Goal: Task Accomplishment & Management: Complete application form

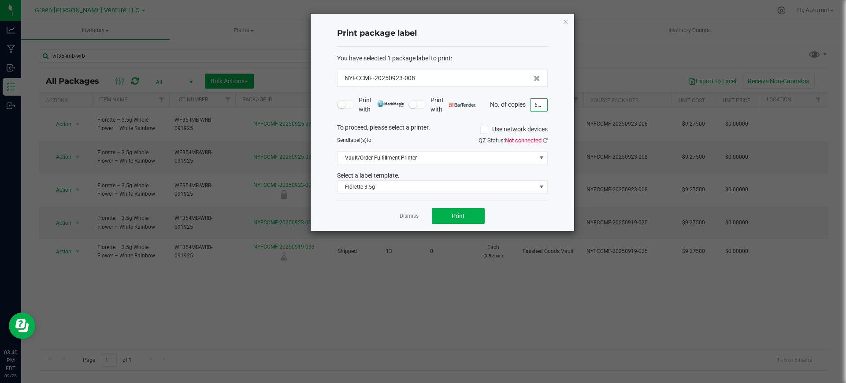
click at [538, 103] on input "652" at bounding box center [538, 105] width 17 height 12
type input "100"
click at [462, 208] on button "Print" at bounding box center [458, 216] width 53 height 16
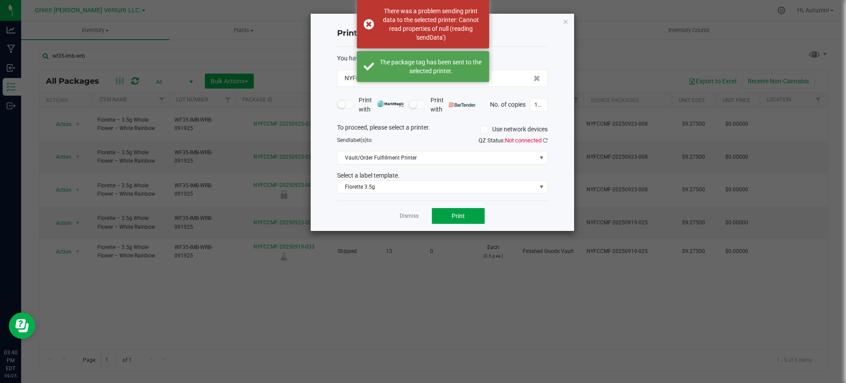
drag, startPoint x: 462, startPoint y: 207, endPoint x: 563, endPoint y: 141, distance: 121.4
click at [483, 192] on div "Print package label You have selected 1 package label to print : NYFCCMF-202509…" at bounding box center [442, 122] width 263 height 217
click at [542, 144] on div "QZ Status: Not connected" at bounding box center [498, 140] width 112 height 9
click at [548, 140] on div "QZ Status: Not connected" at bounding box center [498, 140] width 112 height 9
click at [543, 138] on icon at bounding box center [545, 140] width 5 height 6
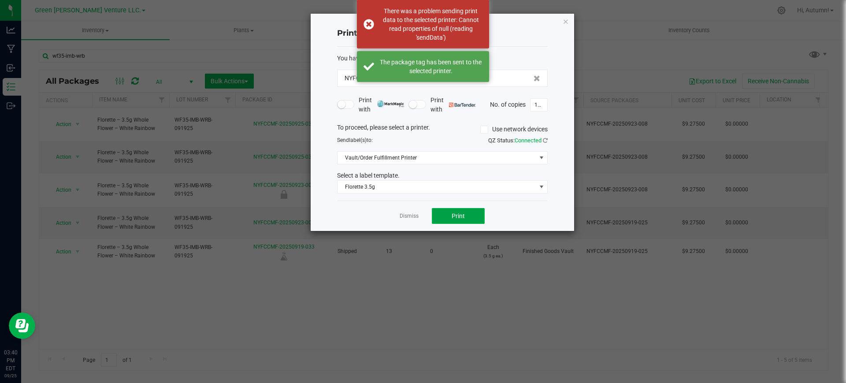
click at [454, 216] on span "Print" at bounding box center [457, 215] width 13 height 7
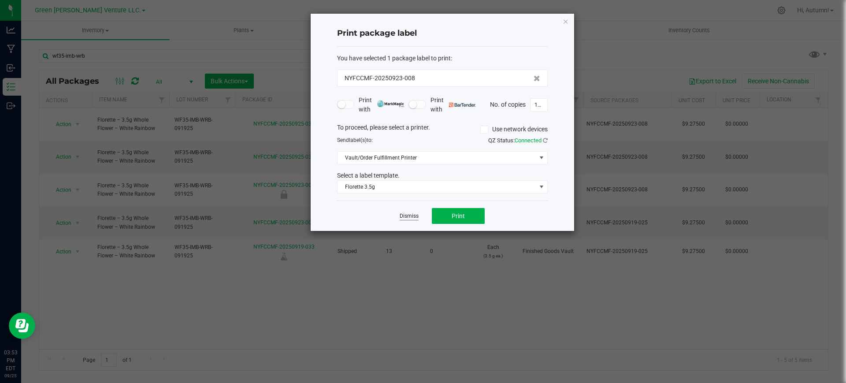
click at [407, 212] on link "Dismiss" at bounding box center [409, 215] width 19 height 7
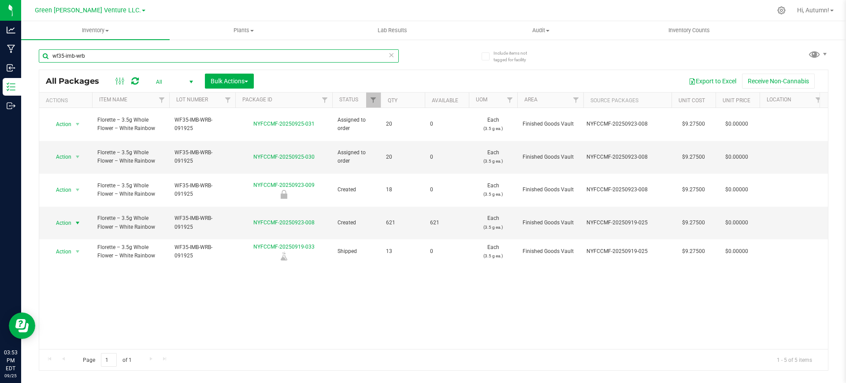
click at [106, 52] on input "wf35-imb-wrb" at bounding box center [219, 55] width 360 height 13
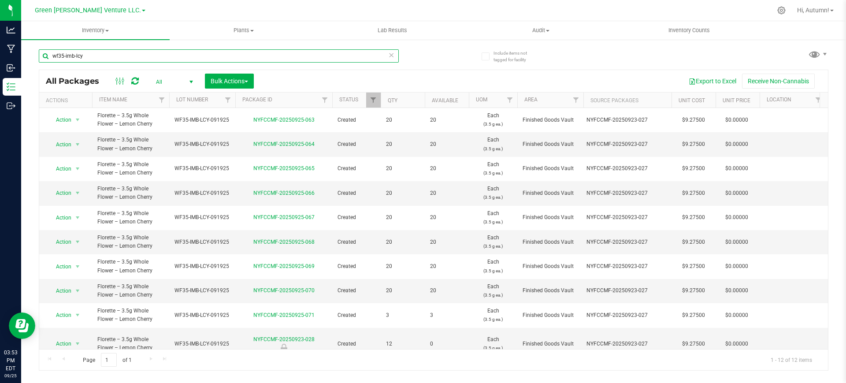
click at [278, 59] on input "wf35-imb-lcy" at bounding box center [219, 55] width 360 height 13
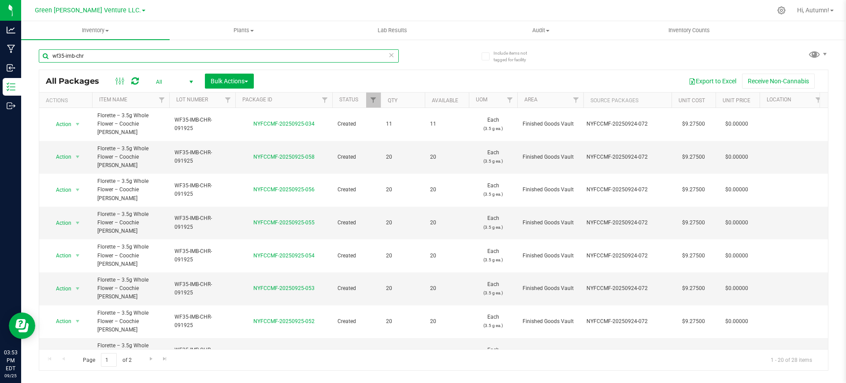
scroll to position [255, 0]
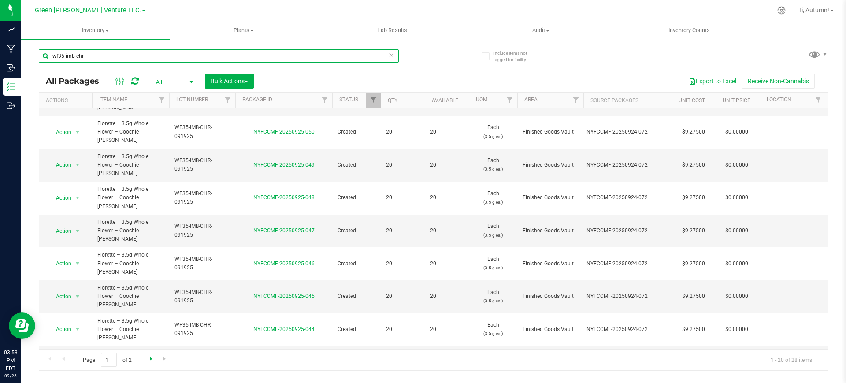
type input "wf35-imb-chr"
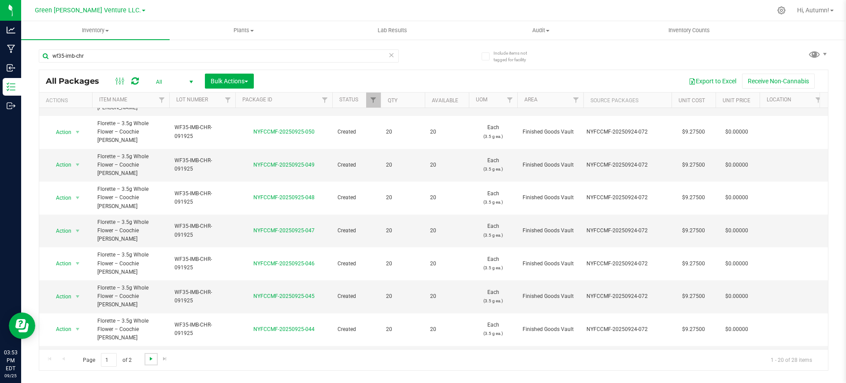
click at [148, 360] on span "Go to the next page" at bounding box center [151, 358] width 7 height 7
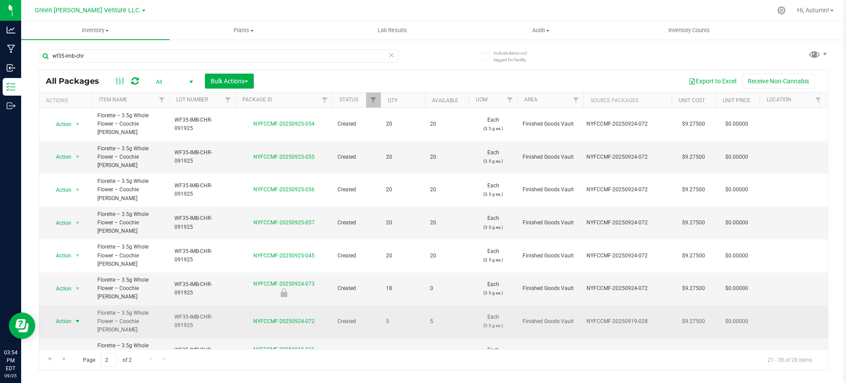
drag, startPoint x: 75, startPoint y: 265, endPoint x: 83, endPoint y: 271, distance: 10.0
click at [76, 318] on span "select" at bounding box center [77, 321] width 7 height 7
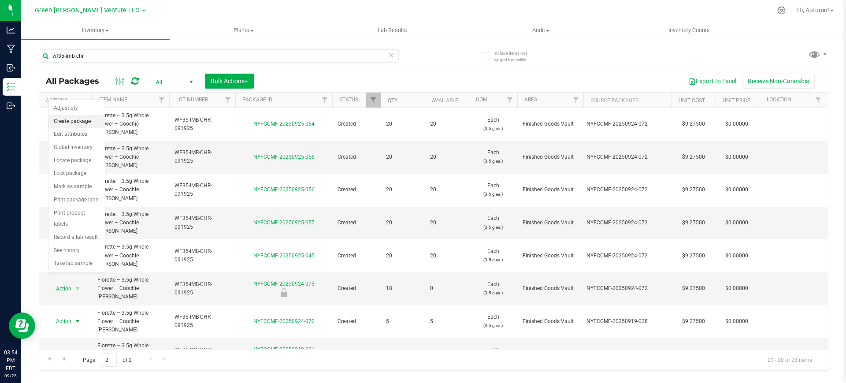
click at [84, 124] on li "Create package" at bounding box center [76, 121] width 56 height 13
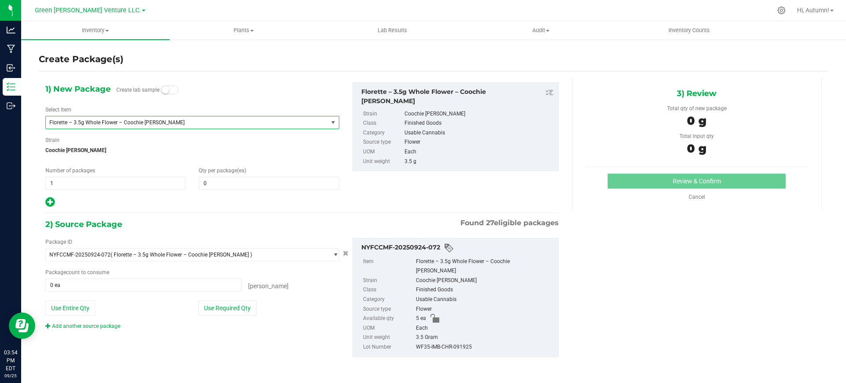
click at [250, 121] on span "Florette – 3.5g Whole Flower – Coochie [PERSON_NAME]" at bounding box center [181, 122] width 264 height 6
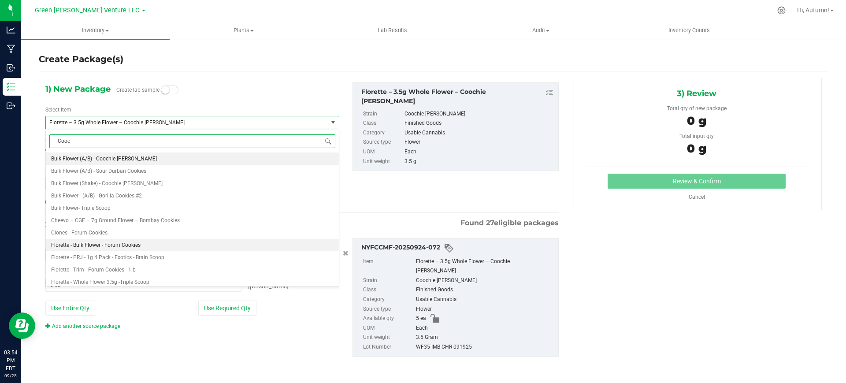
type input "Cooch"
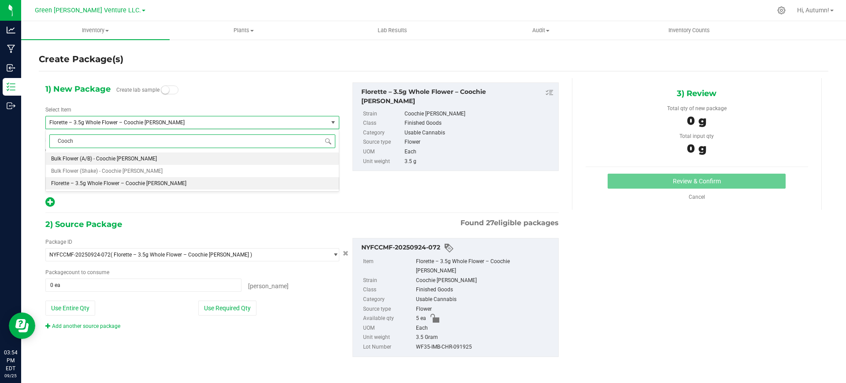
click at [172, 160] on li "Bulk Flower (A/B) - Coochie [PERSON_NAME]" at bounding box center [192, 158] width 293 height 12
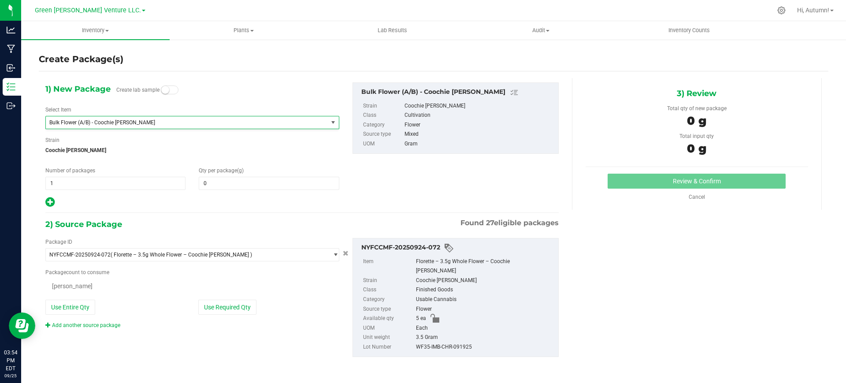
type input "0.0000"
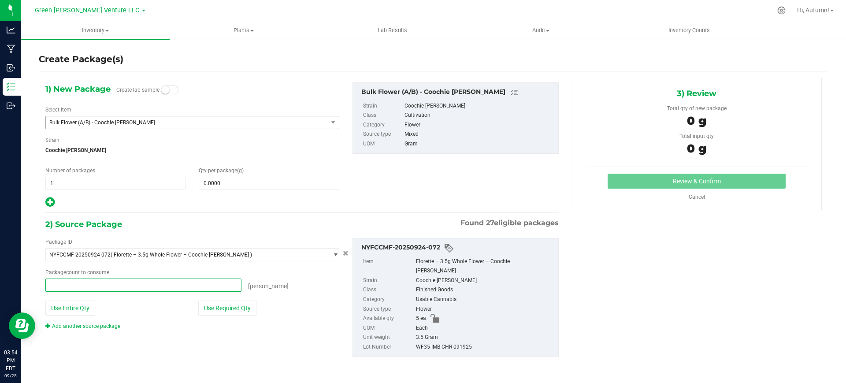
click at [221, 287] on span at bounding box center [143, 284] width 196 height 13
type input "5"
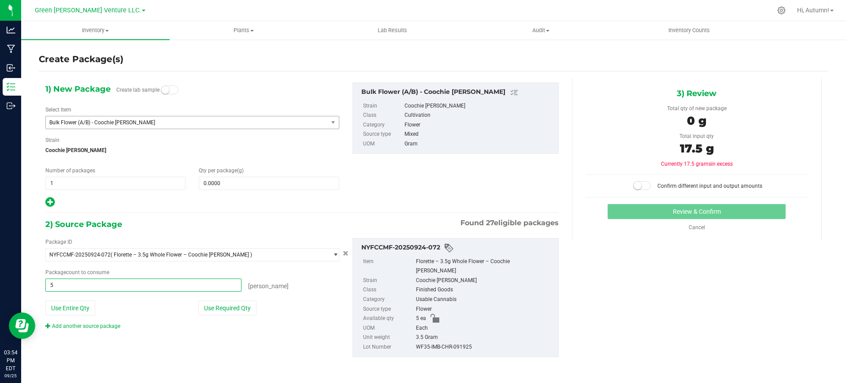
click at [220, 316] on div "Package ID NYFCCMF-20250924-072 ( Florette – 3.5g Whole Flower – Coochie [PERSO…" at bounding box center [192, 284] width 307 height 92
click at [220, 309] on button "Use Required Qty" at bounding box center [227, 307] width 58 height 15
type input "0 ea"
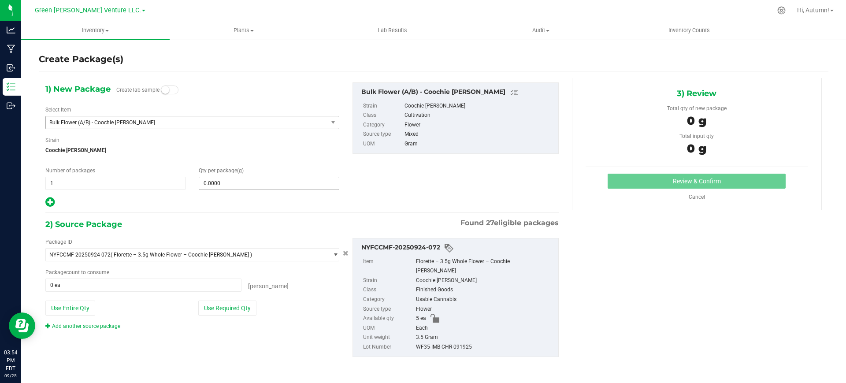
click at [242, 177] on div "0.0000 0" at bounding box center [269, 183] width 140 height 13
click at [244, 179] on span at bounding box center [269, 183] width 140 height 13
click at [243, 179] on input "text" at bounding box center [268, 183] width 139 height 12
type input "5"
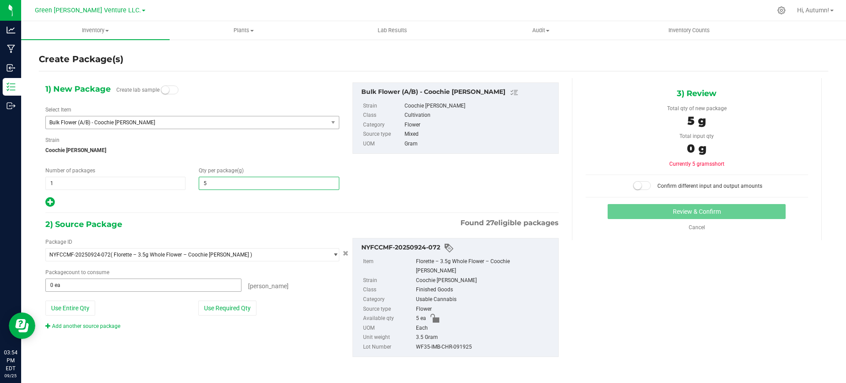
type input "5.0000"
click at [208, 290] on span "0 ea 0" at bounding box center [143, 284] width 196 height 13
click at [217, 306] on button "Use Required Qty" at bounding box center [227, 307] width 58 height 15
type input "2 ea"
click at [274, 185] on span "5.0000 5" at bounding box center [269, 183] width 140 height 13
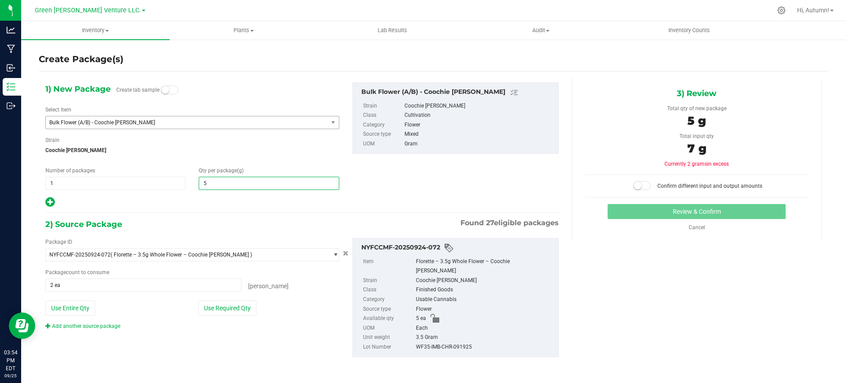
click at [275, 184] on input "5" at bounding box center [268, 183] width 139 height 12
click at [188, 288] on span "2 ea 2" at bounding box center [143, 284] width 196 height 13
click at [188, 289] on input "2" at bounding box center [143, 285] width 195 height 12
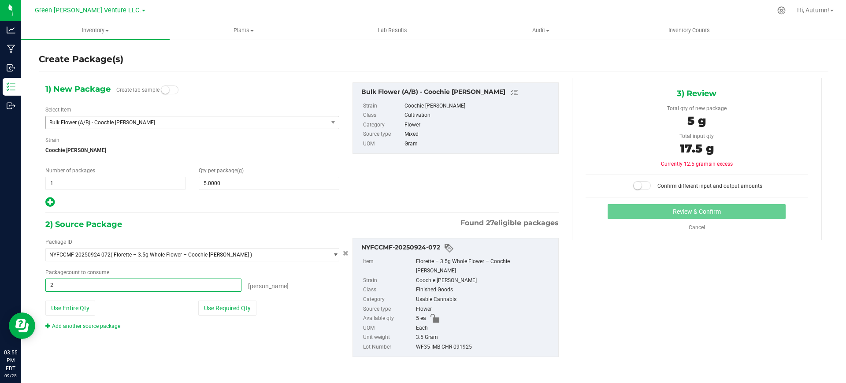
type input "5"
type input "5 ea"
click at [247, 182] on span "5.0000 5" at bounding box center [269, 183] width 140 height 13
click at [247, 182] on input "5" at bounding box center [268, 183] width 139 height 12
type input "17.5"
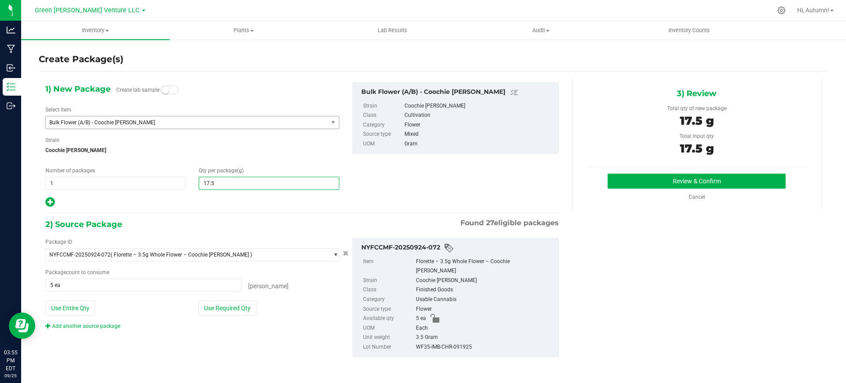
type input "17.5000"
drag, startPoint x: 219, startPoint y: 335, endPoint x: 227, endPoint y: 337, distance: 8.0
click at [218, 335] on div "Package ID NYFCCMF-20250924-072 ( Florette – 3.5g Whole Flower – Coochie [PERSO…" at bounding box center [302, 297] width 526 height 133
click at [679, 183] on button "Review & Confirm" at bounding box center [696, 181] width 178 height 15
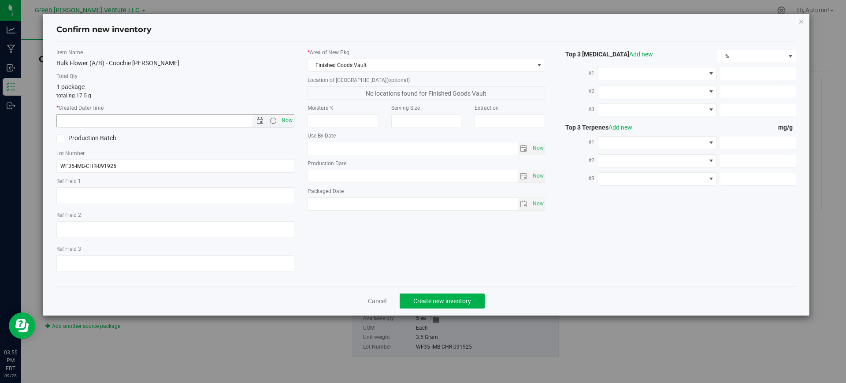
click at [286, 120] on span "Now" at bounding box center [286, 120] width 15 height 13
type input "[DATE] 3:55 PM"
click at [450, 297] on span "Create new inventory" at bounding box center [442, 300] width 58 height 7
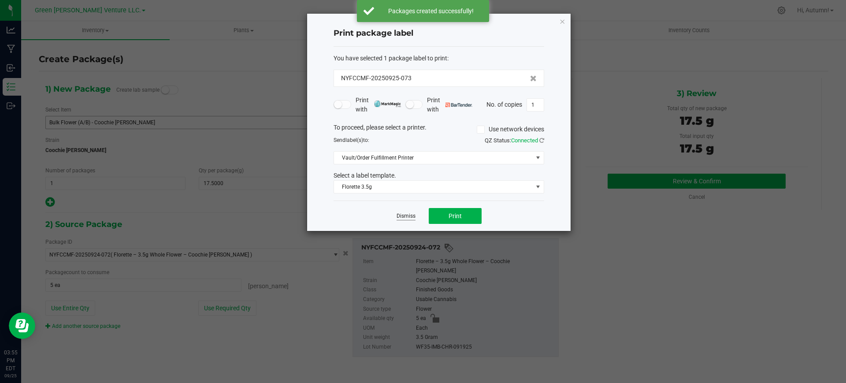
click at [398, 216] on link "Dismiss" at bounding box center [405, 215] width 19 height 7
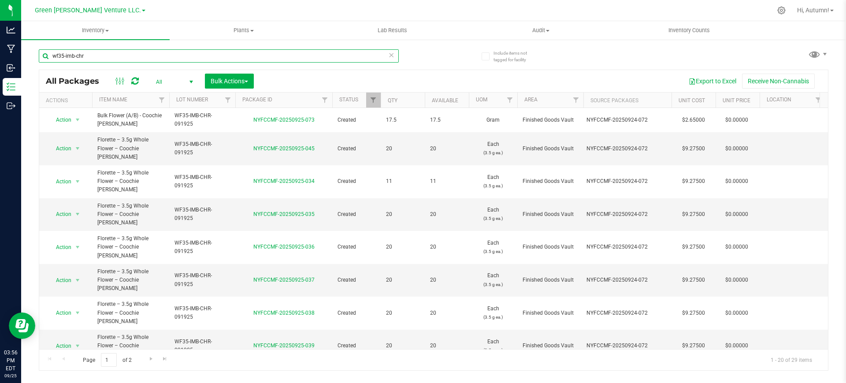
click at [136, 55] on input "wf35-imb-chr" at bounding box center [219, 55] width 360 height 13
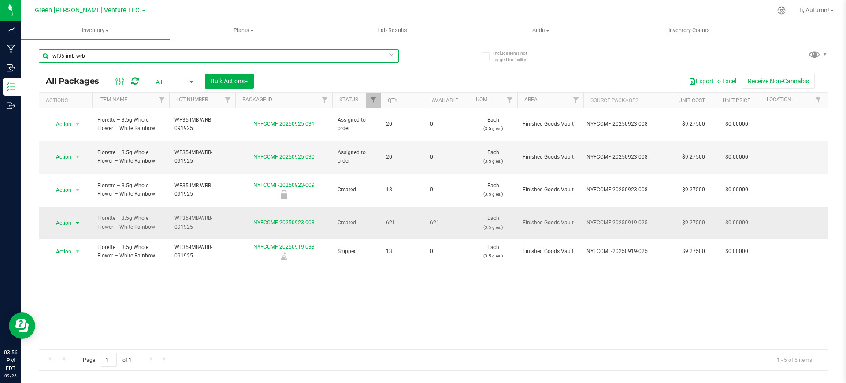
type input "wf35-imb-wrb"
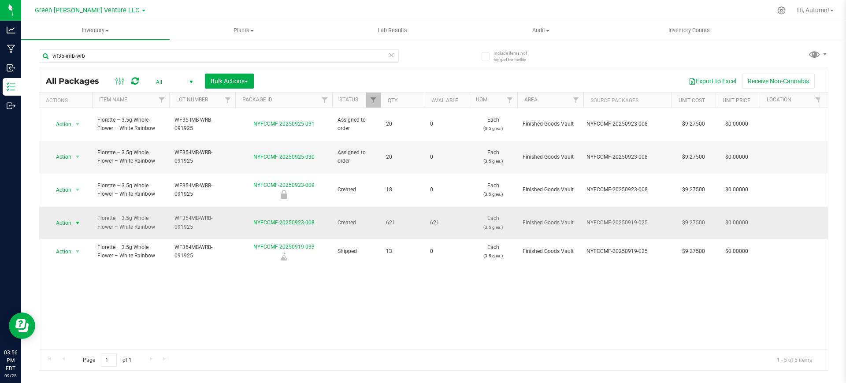
click at [78, 219] on span "select" at bounding box center [77, 222] width 7 height 7
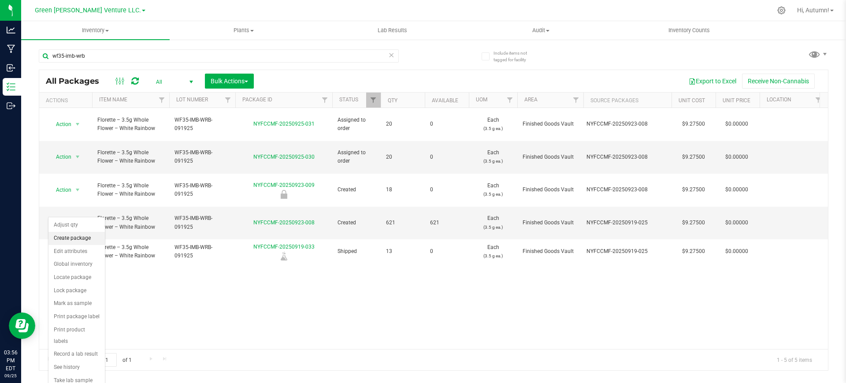
click at [93, 235] on li "Create package" at bounding box center [76, 238] width 56 height 13
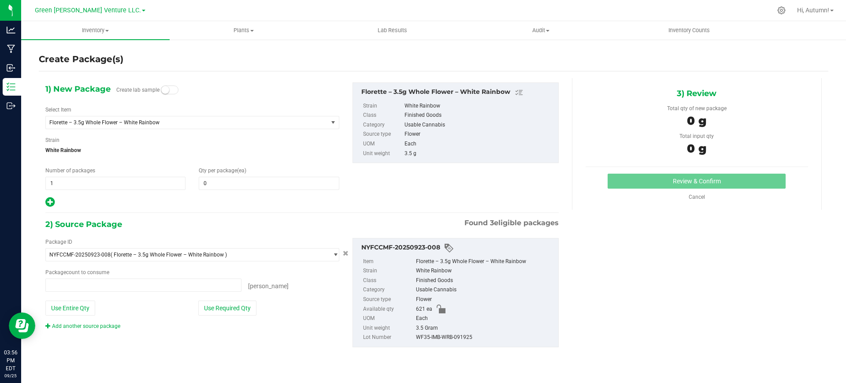
type input "0 ea"
click at [146, 190] on div "1) New Package Create lab sample Select Item Florette – 3.5g Whole Flower – Whi…" at bounding box center [192, 145] width 307 height 126
click at [145, 186] on span "1 1" at bounding box center [115, 183] width 140 height 13
click at [145, 186] on input "1" at bounding box center [115, 183] width 139 height 12
type input "31"
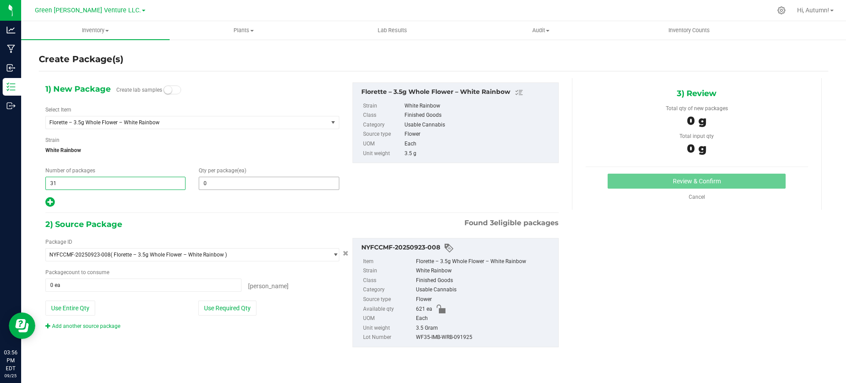
type input "31"
click at [228, 185] on span at bounding box center [269, 183] width 140 height 13
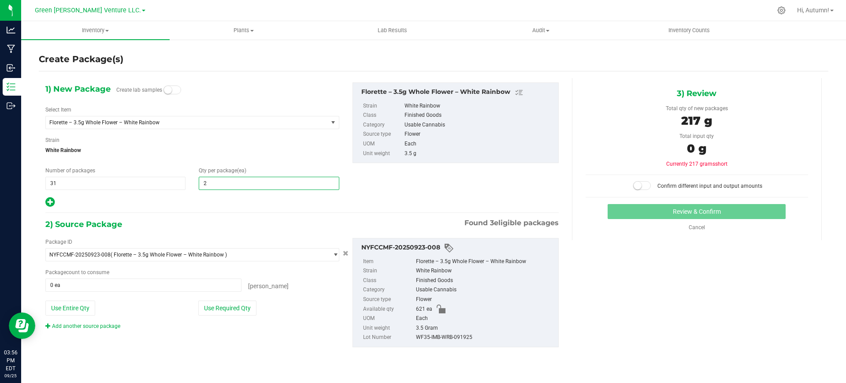
type input "20"
click at [49, 207] on div "1) New Package Create lab samples Select Item Florette – 3.5g Whole Flower – Wh…" at bounding box center [302, 222] width 526 height 288
click at [51, 203] on icon at bounding box center [49, 201] width 9 height 11
type input "20"
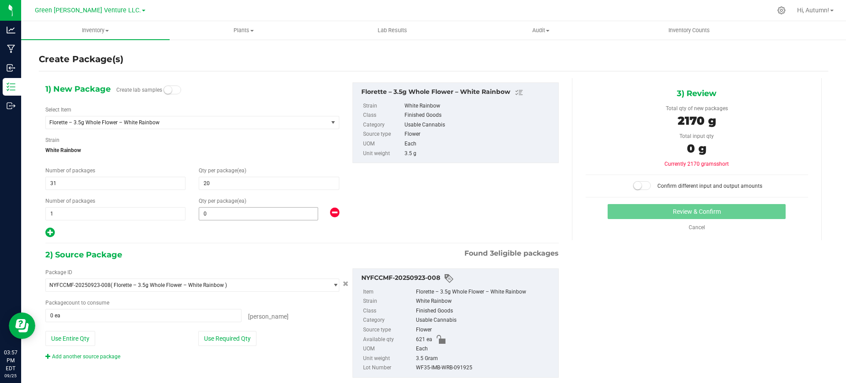
click at [209, 215] on span "0 0" at bounding box center [258, 213] width 119 height 13
type input "1"
click at [278, 145] on span "White Rainbow" at bounding box center [192, 150] width 294 height 13
click at [211, 338] on button "Use Required Qty" at bounding box center [227, 338] width 58 height 15
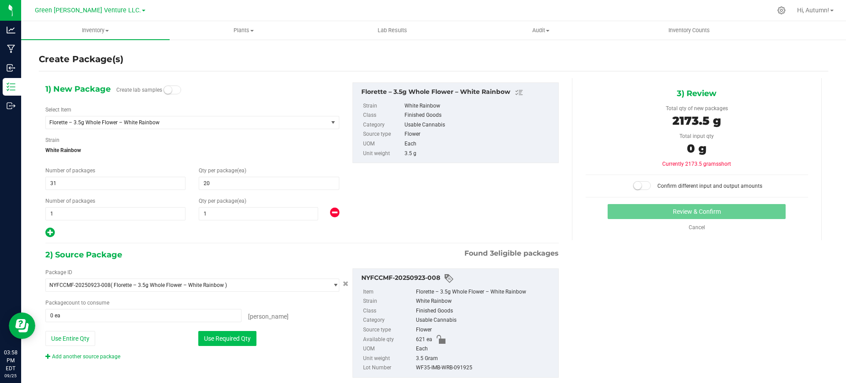
type input "621 ea"
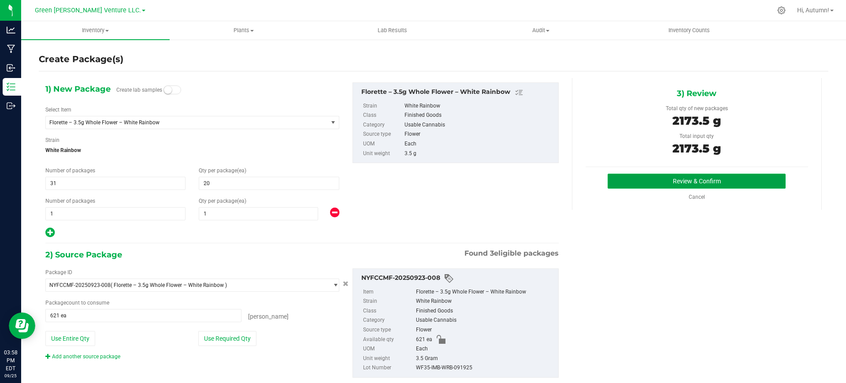
click at [632, 178] on button "Review & Confirm" at bounding box center [696, 181] width 178 height 15
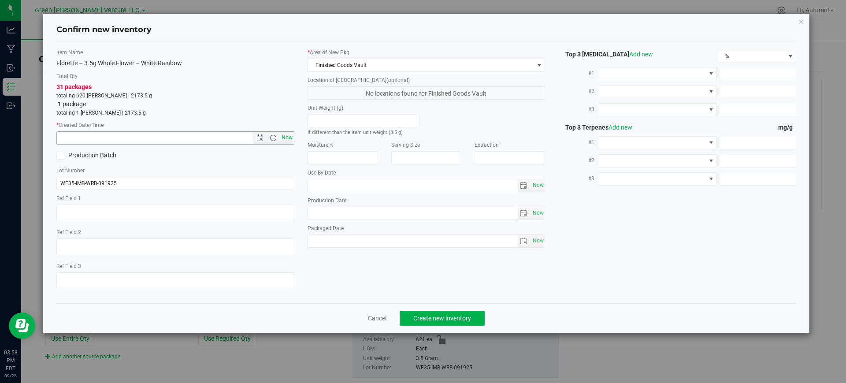
click at [293, 134] on span "Now" at bounding box center [286, 137] width 15 height 13
type input "[DATE] 3:58 PM"
click at [438, 313] on div "Cancel Create new inventory" at bounding box center [426, 318] width 740 height 30
click at [438, 313] on button "Create new inventory" at bounding box center [442, 318] width 85 height 15
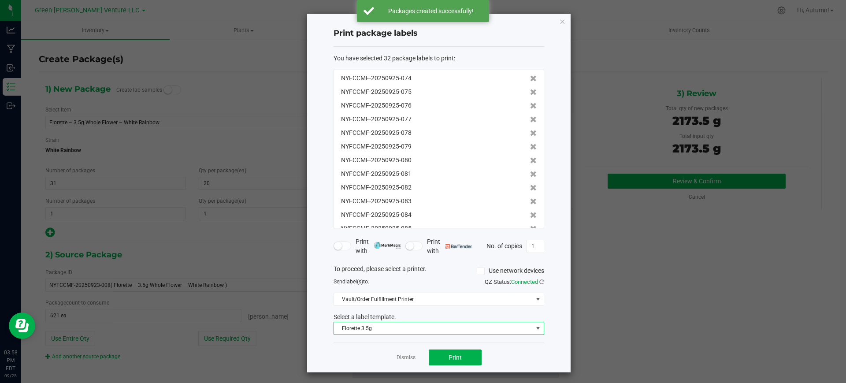
click at [437, 329] on span "Florette 3.5g" at bounding box center [433, 328] width 199 height 12
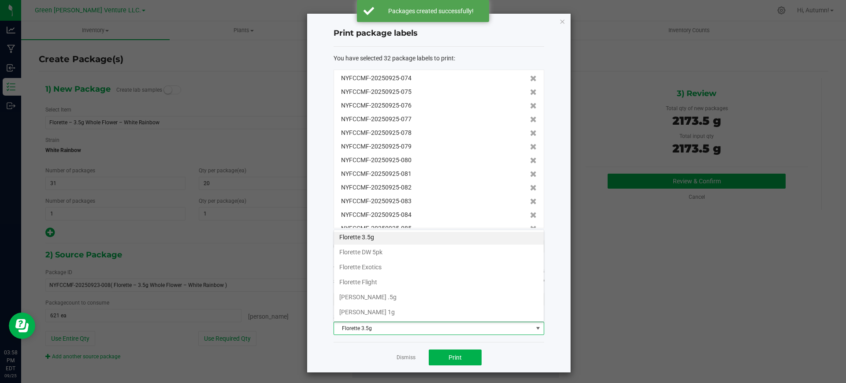
scroll to position [152, 0]
click at [426, 311] on li "Inventory Labels" at bounding box center [439, 312] width 210 height 15
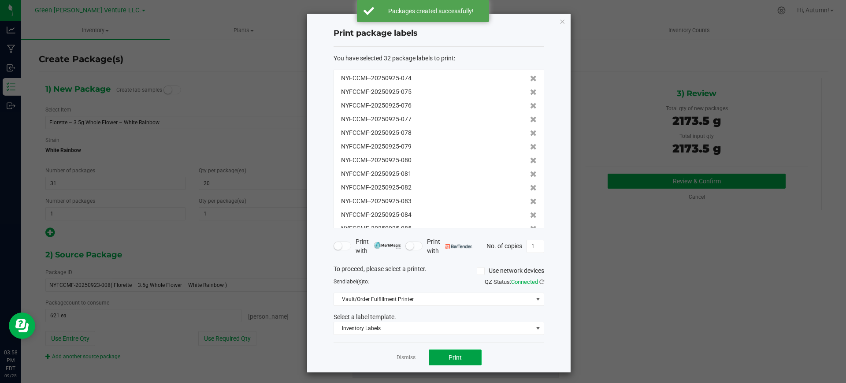
click at [466, 362] on button "Print" at bounding box center [455, 357] width 53 height 16
click at [403, 357] on link "Dismiss" at bounding box center [405, 357] width 19 height 7
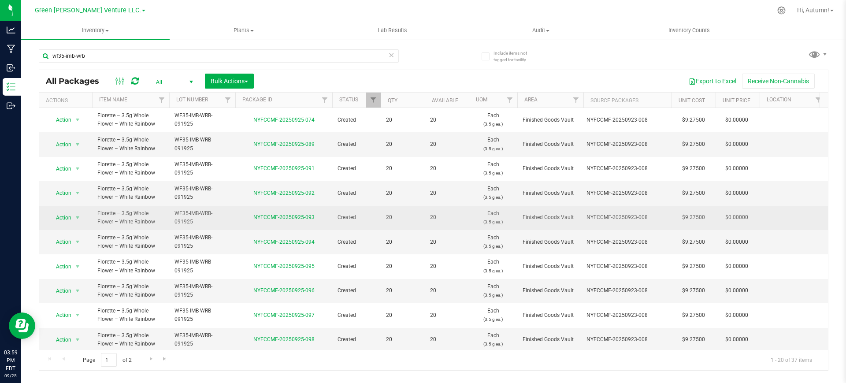
scroll to position [255, 0]
